Goal: Task Accomplishment & Management: Use online tool/utility

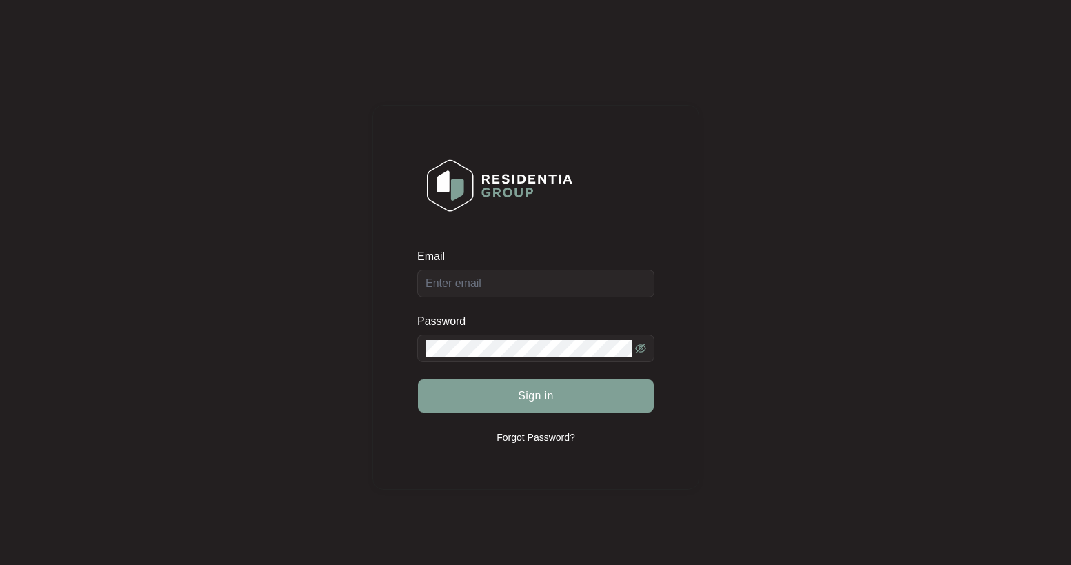
click at [417, 270] on div at bounding box center [417, 270] width 0 height 0
type input "[EMAIL_ADDRESS][DOMAIN_NAME]"
click at [505, 392] on button "Sign in" at bounding box center [536, 395] width 236 height 33
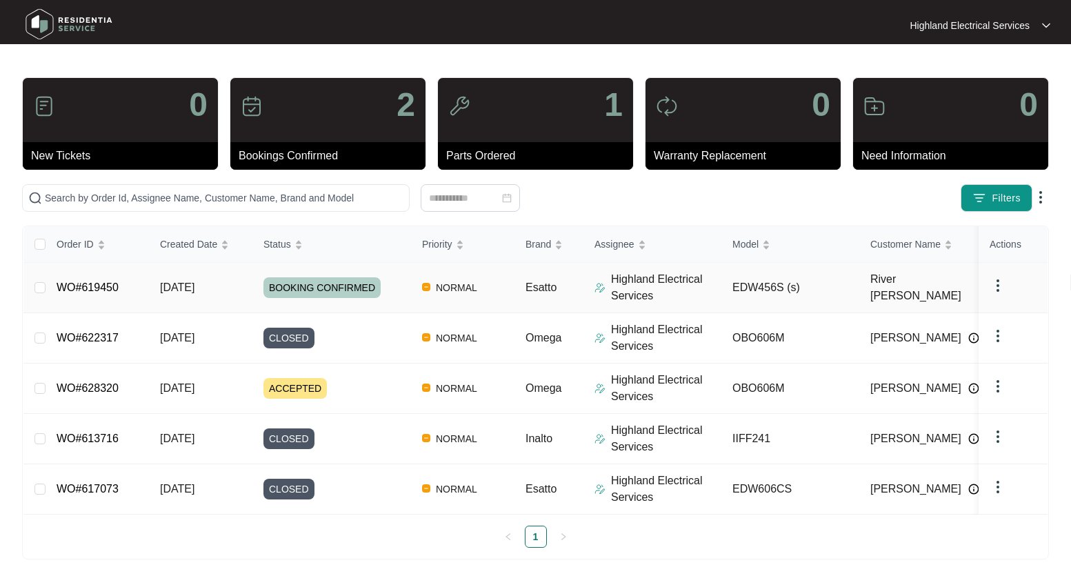
click at [101, 290] on link "WO#619450" at bounding box center [88, 287] width 62 height 12
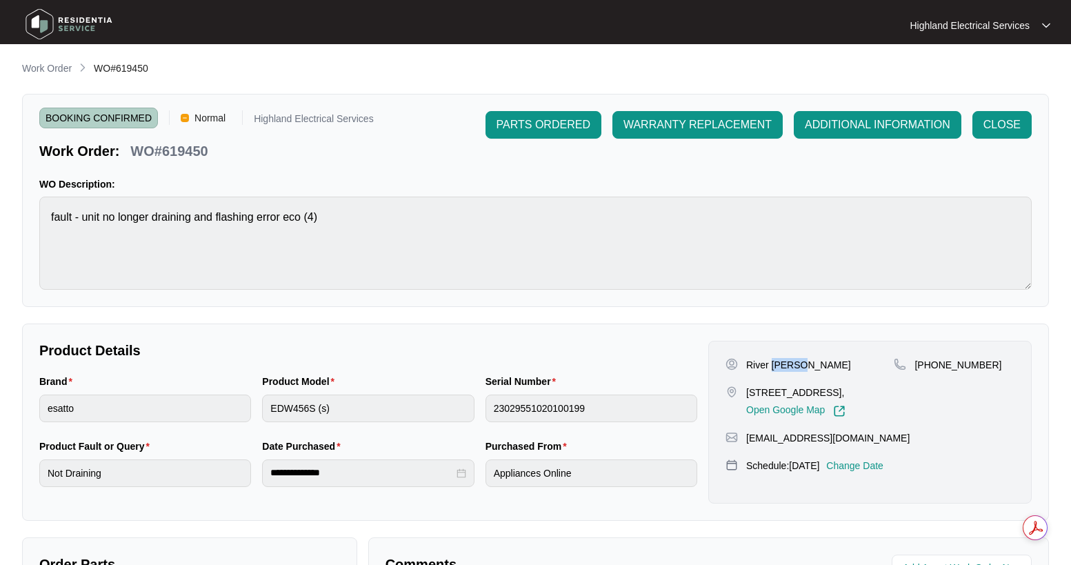
drag, startPoint x: 773, startPoint y: 365, endPoint x: 797, endPoint y: 363, distance: 24.2
click at [800, 363] on div "River [PERSON_NAME]" at bounding box center [809, 365] width 168 height 14
copy p "[PERSON_NAME]"
